Goal: Find specific page/section: Locate a particular part of the current website

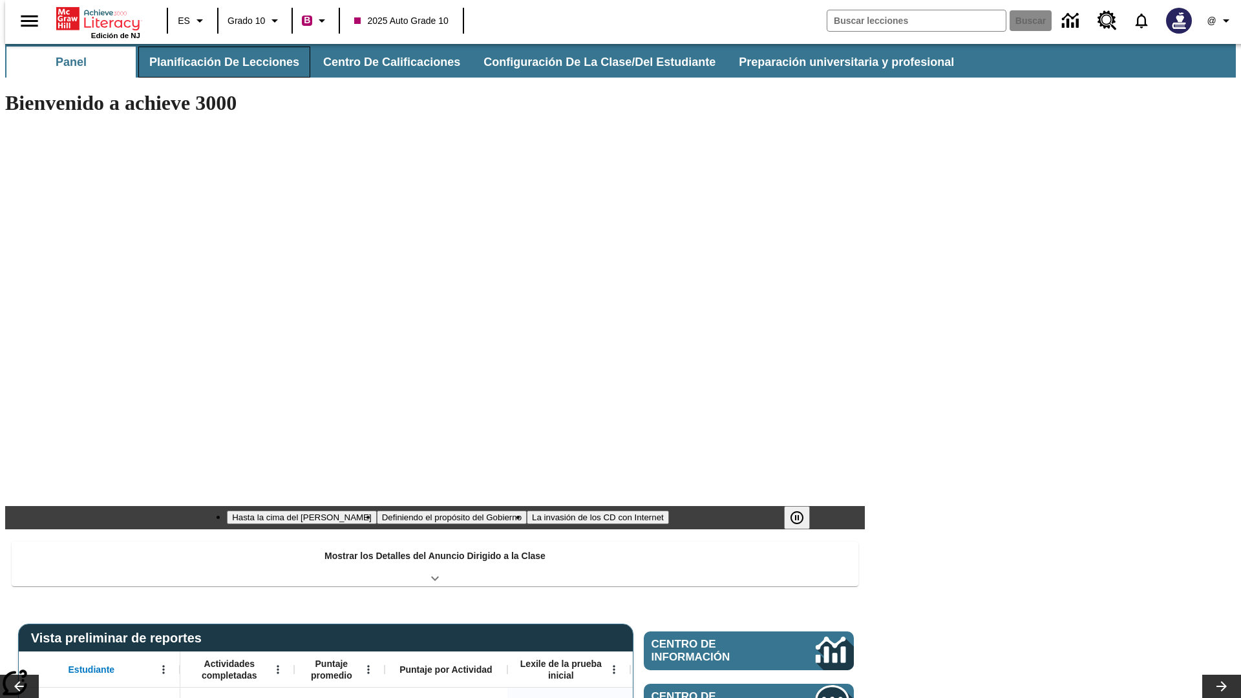
click at [217, 62] on button "Planificación de lecciones" at bounding box center [224, 62] width 172 height 31
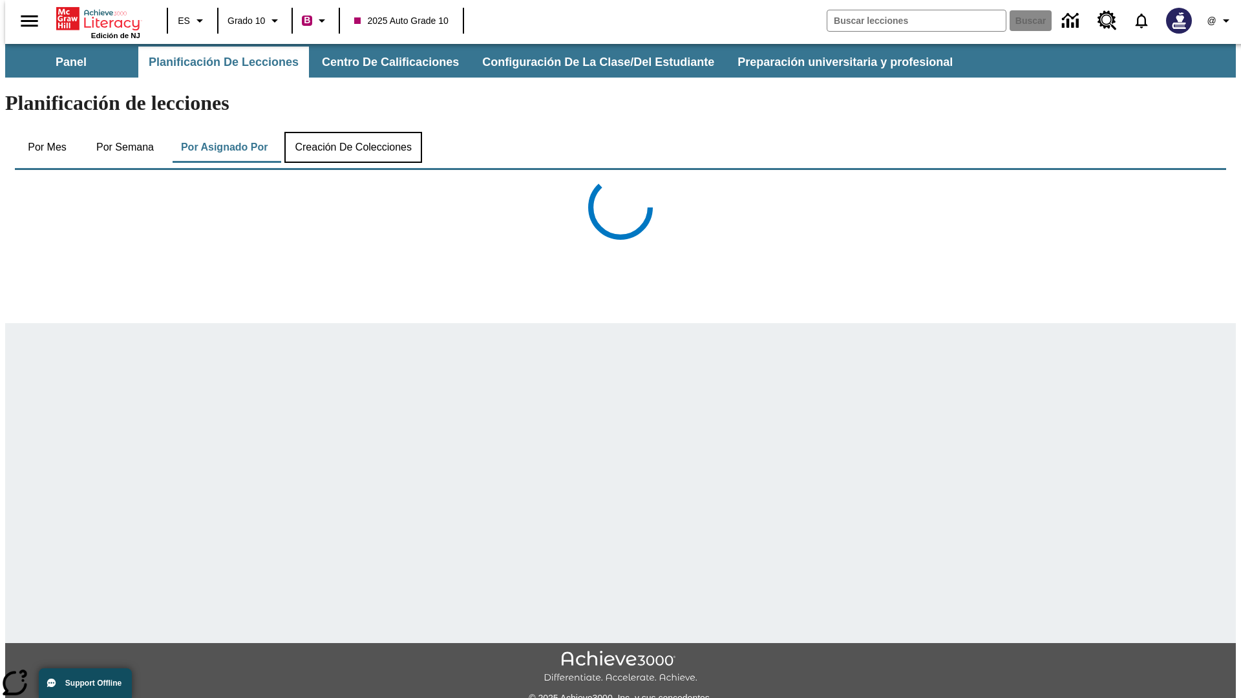
click at [353, 132] on button "Creación de colecciones" at bounding box center [353, 147] width 138 height 31
